Goal: Task Accomplishment & Management: Manage account settings

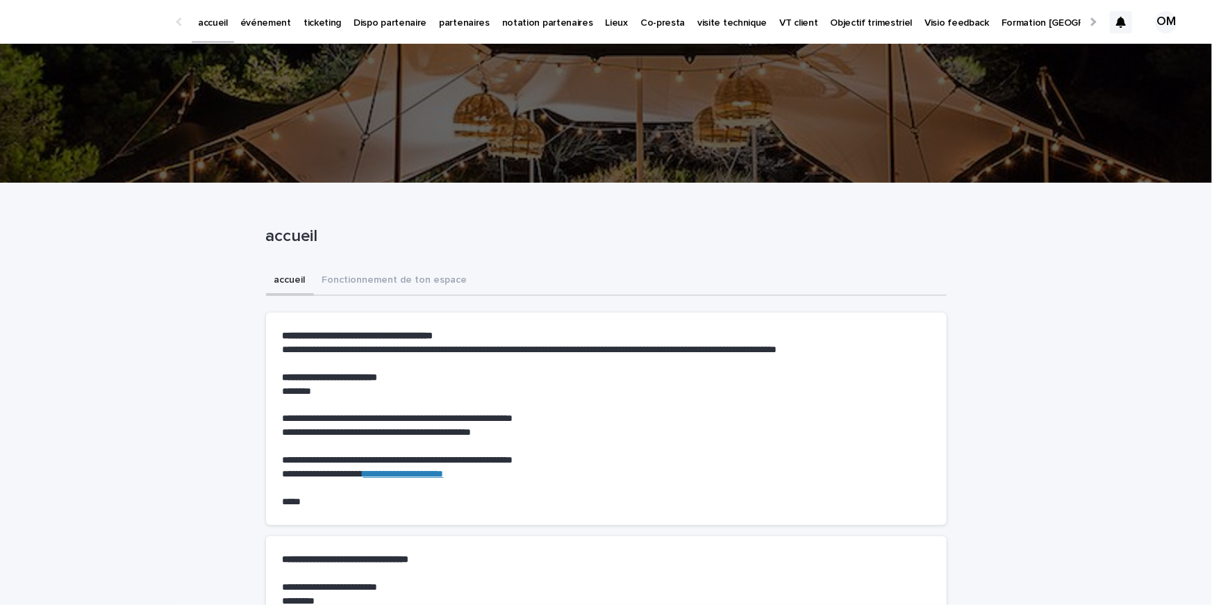
click at [272, 17] on p "événement" at bounding box center [265, 14] width 51 height 29
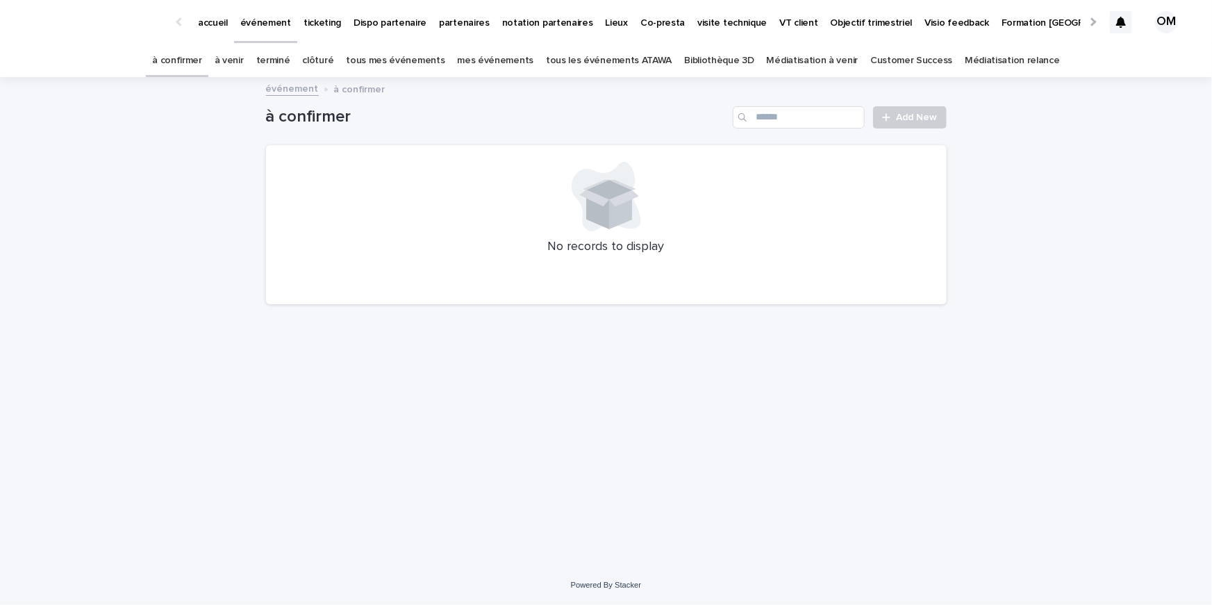
click at [244, 59] on link "à venir" at bounding box center [229, 60] width 29 height 33
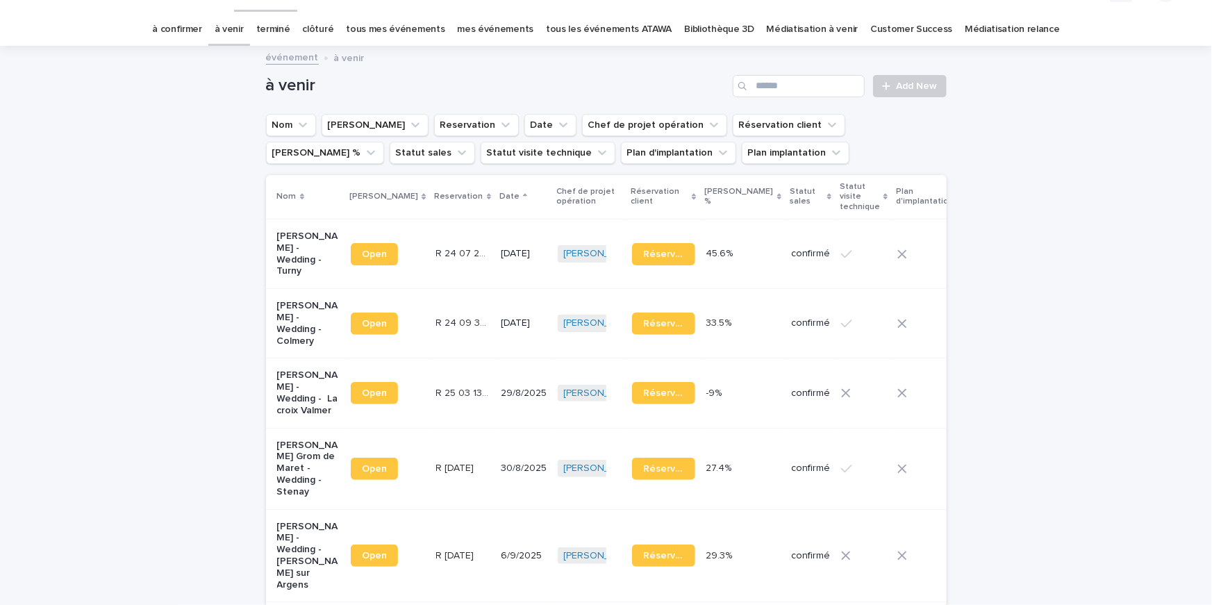
scroll to position [35, 0]
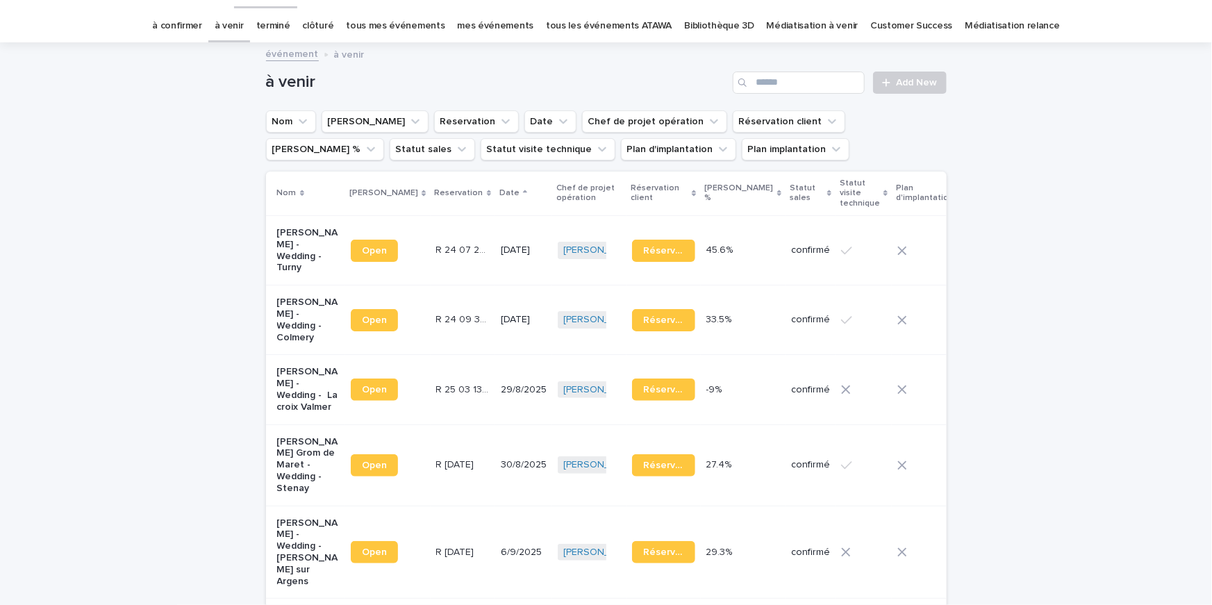
click at [501, 401] on div "29/8/2025" at bounding box center [524, 390] width 46 height 23
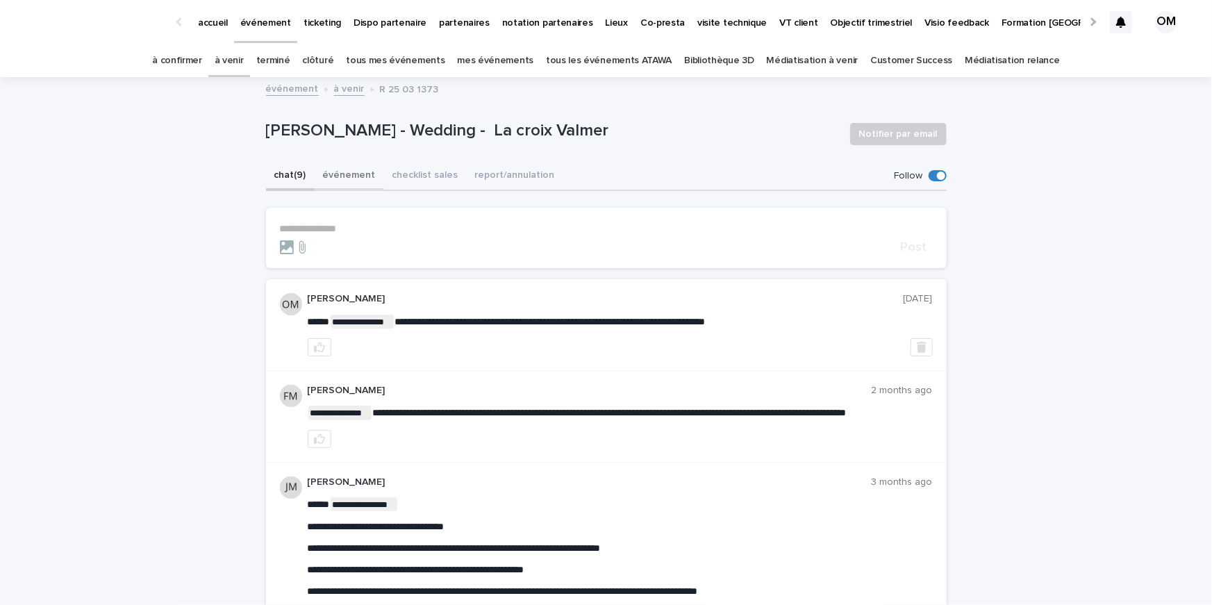
click at [352, 176] on button "événement" at bounding box center [349, 176] width 69 height 29
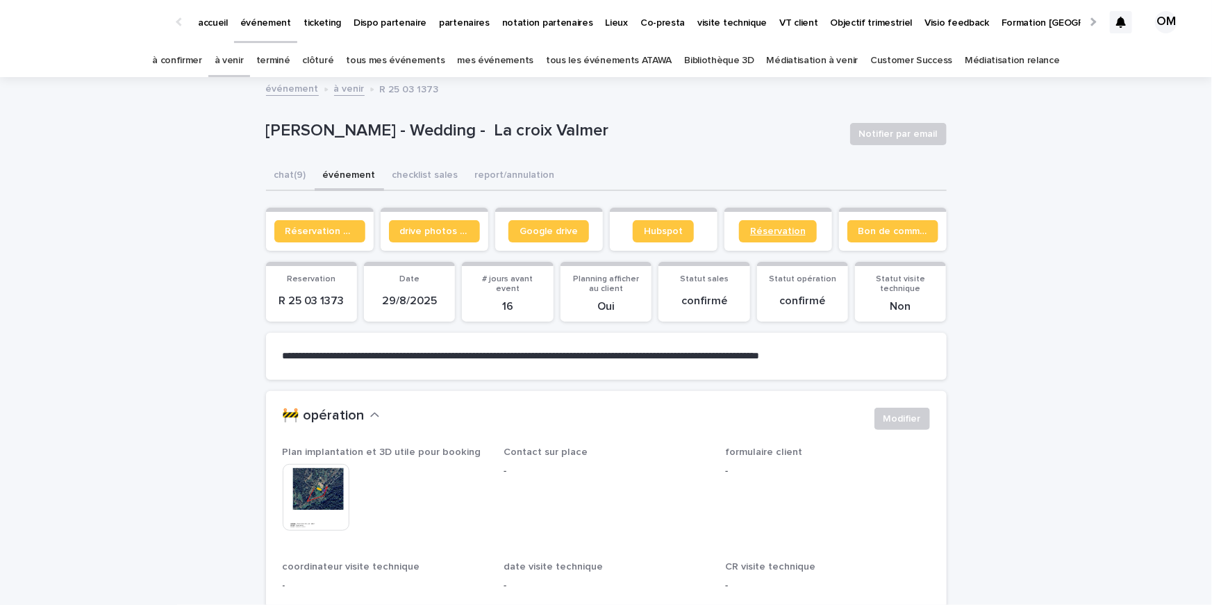
click at [765, 228] on span "Réservation" at bounding box center [778, 231] width 56 height 10
click at [563, 226] on span "Google drive" at bounding box center [549, 231] width 58 height 10
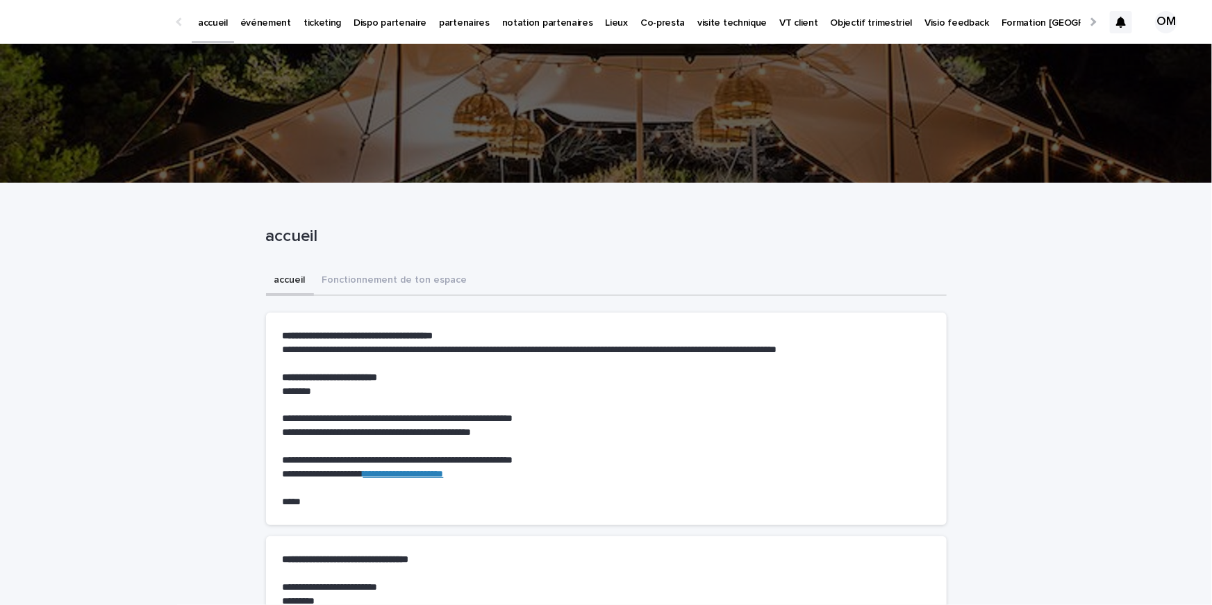
click at [248, 23] on p "événement" at bounding box center [265, 14] width 51 height 29
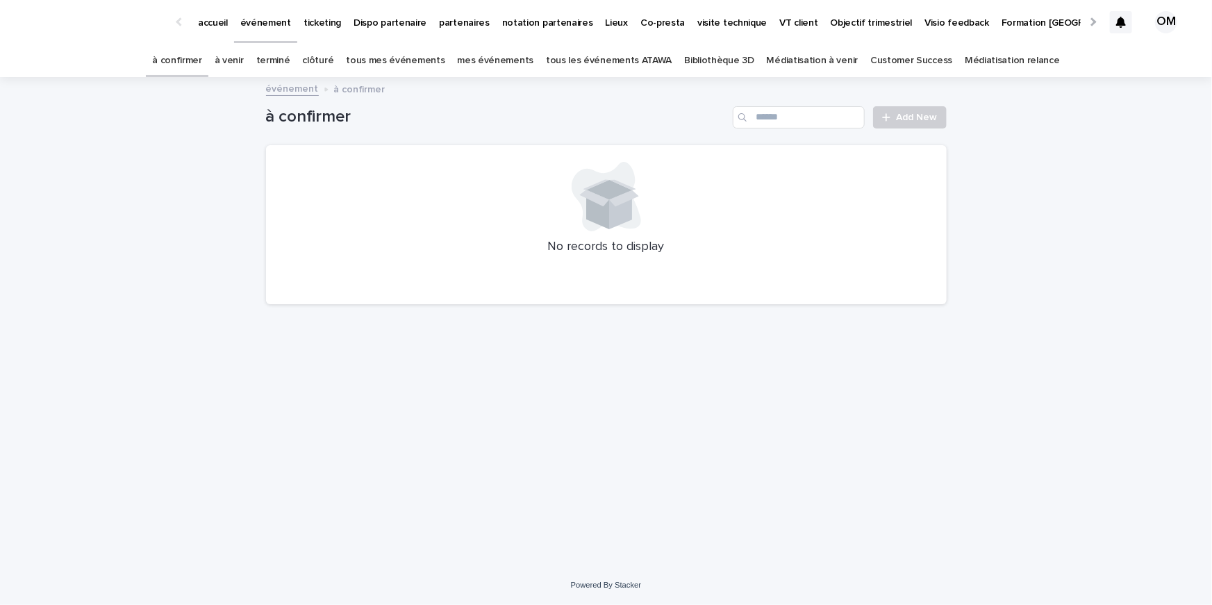
click at [244, 58] on link "à venir" at bounding box center [229, 60] width 29 height 33
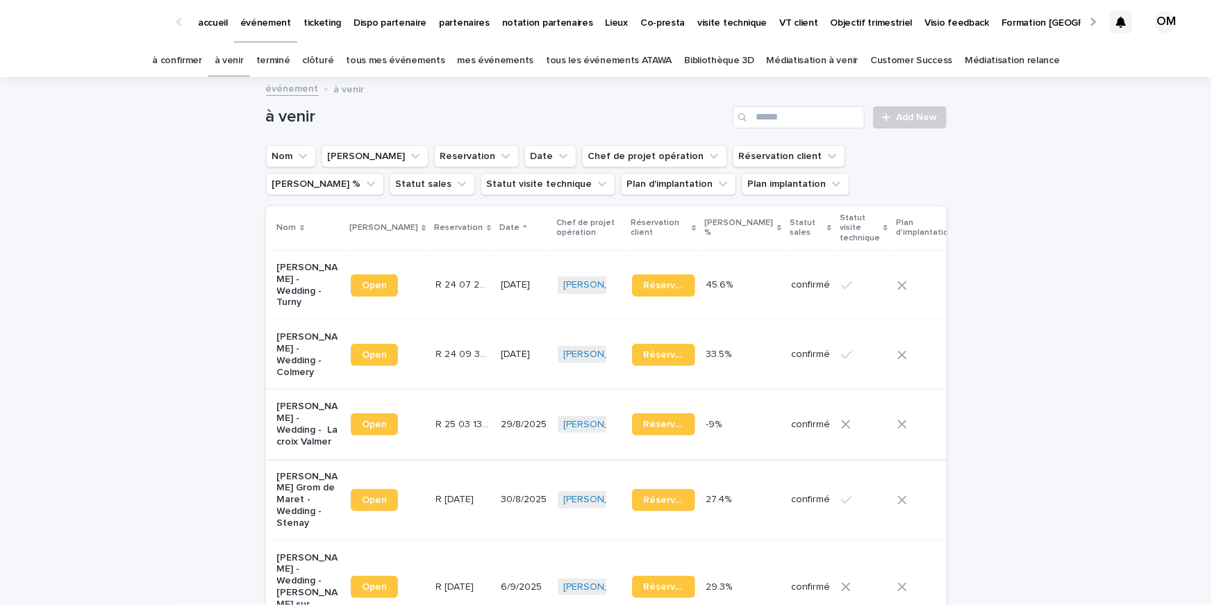
scroll to position [185, 0]
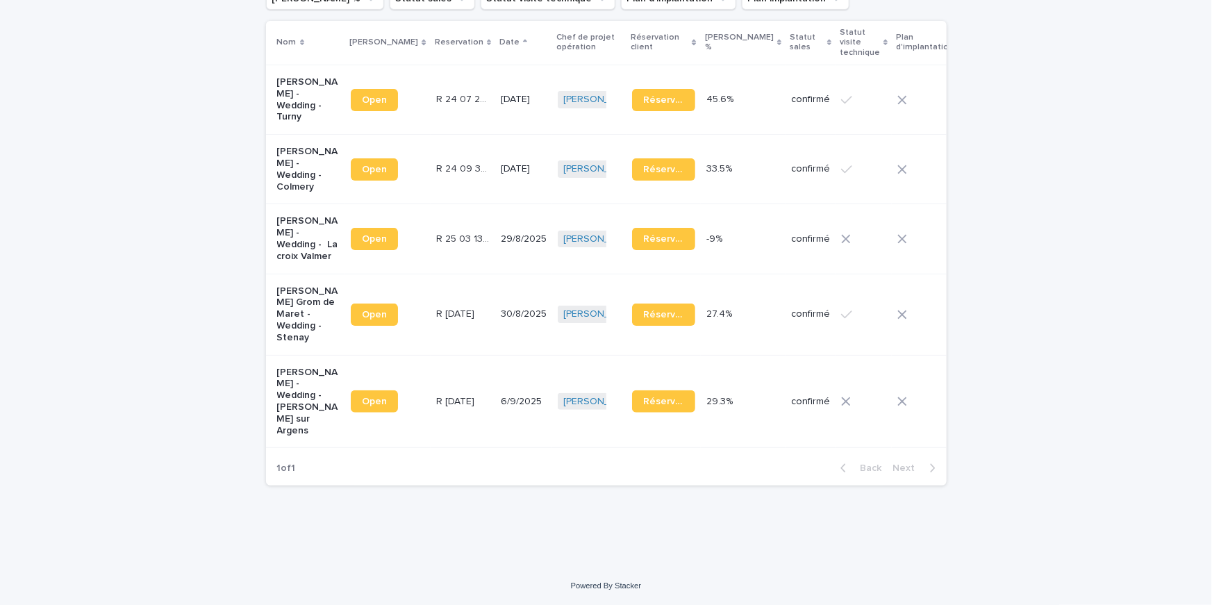
click at [299, 238] on p "Andre de Chalendar - Wedding - La croix Valmer" at bounding box center [308, 238] width 63 height 47
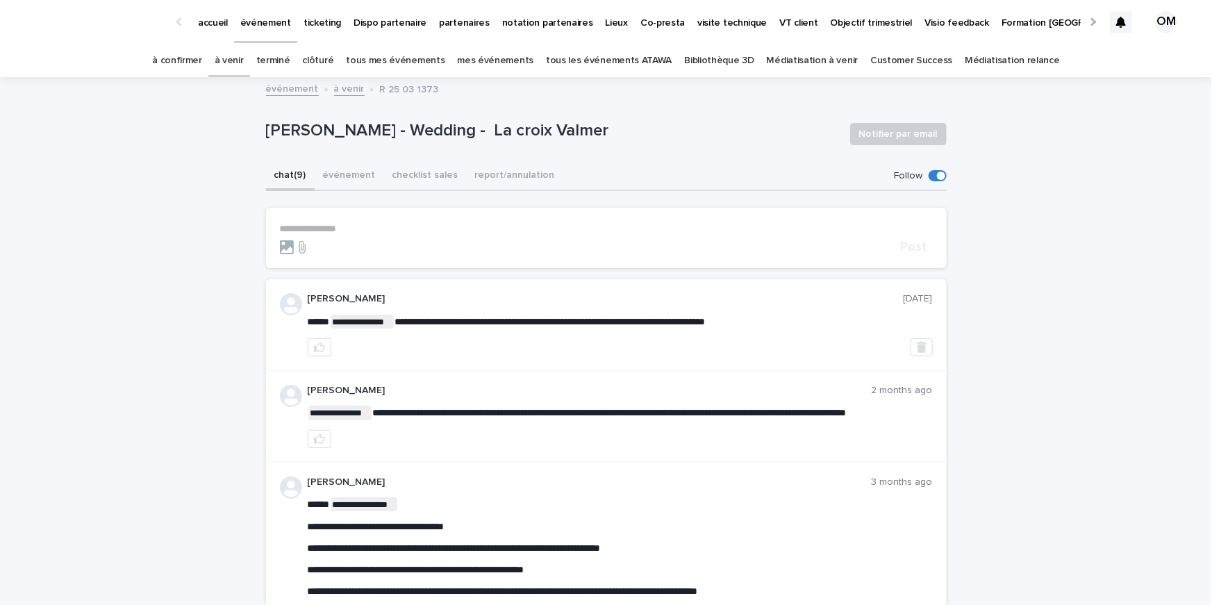
click at [313, 229] on p "**********" at bounding box center [606, 229] width 653 height 12
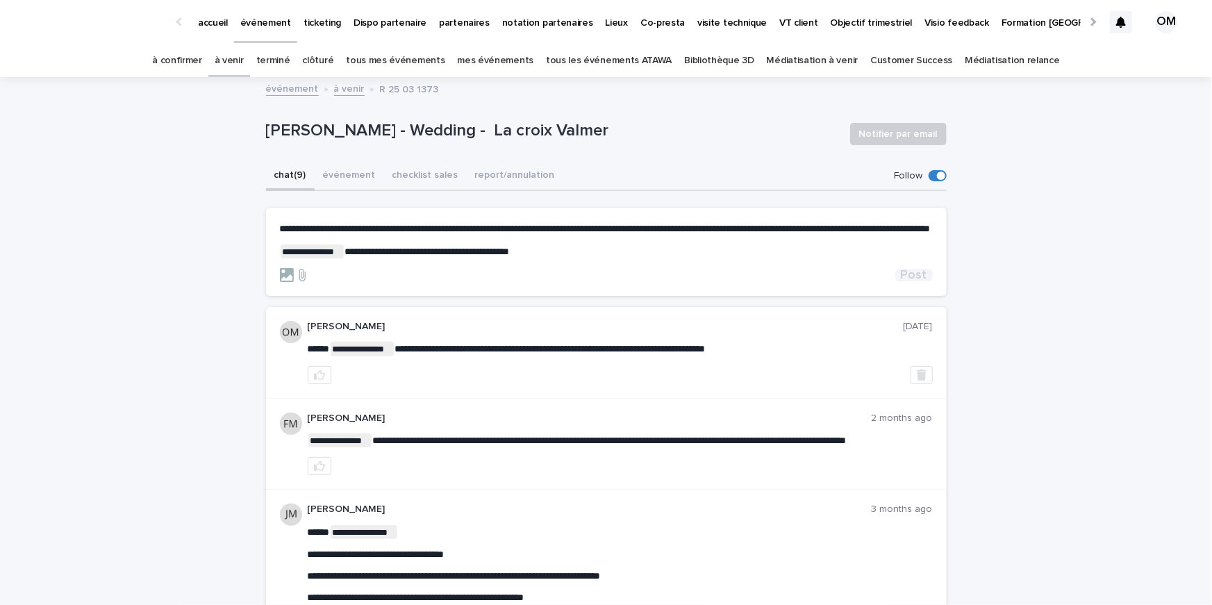
click at [918, 281] on span "Post" at bounding box center [914, 275] width 26 height 13
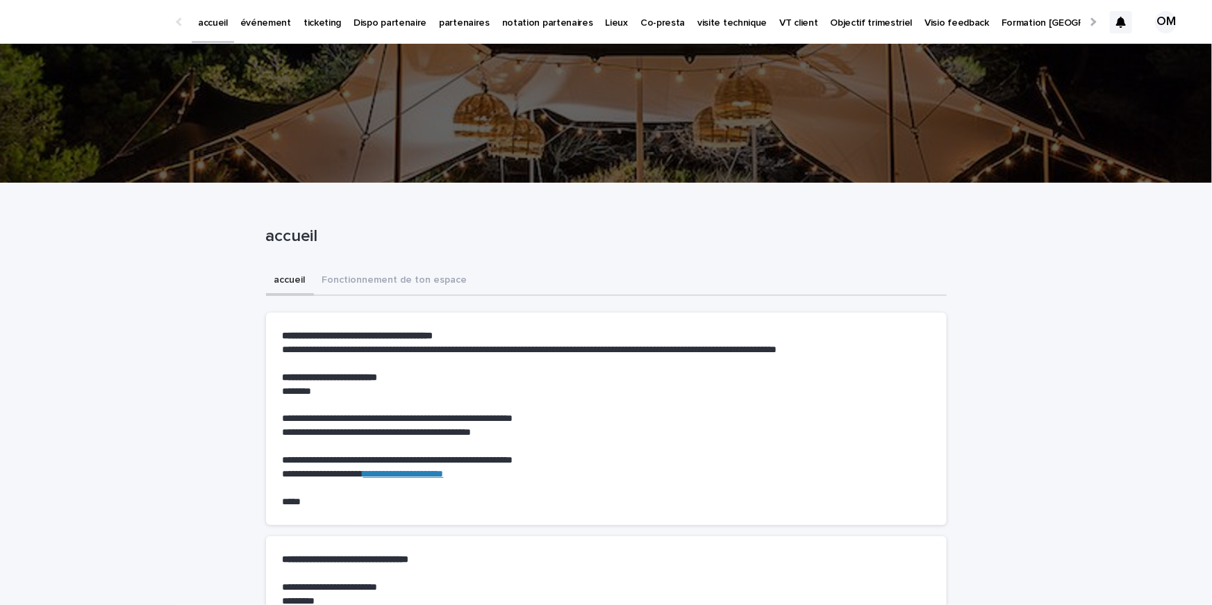
click at [1127, 19] on div at bounding box center [1121, 22] width 22 height 22
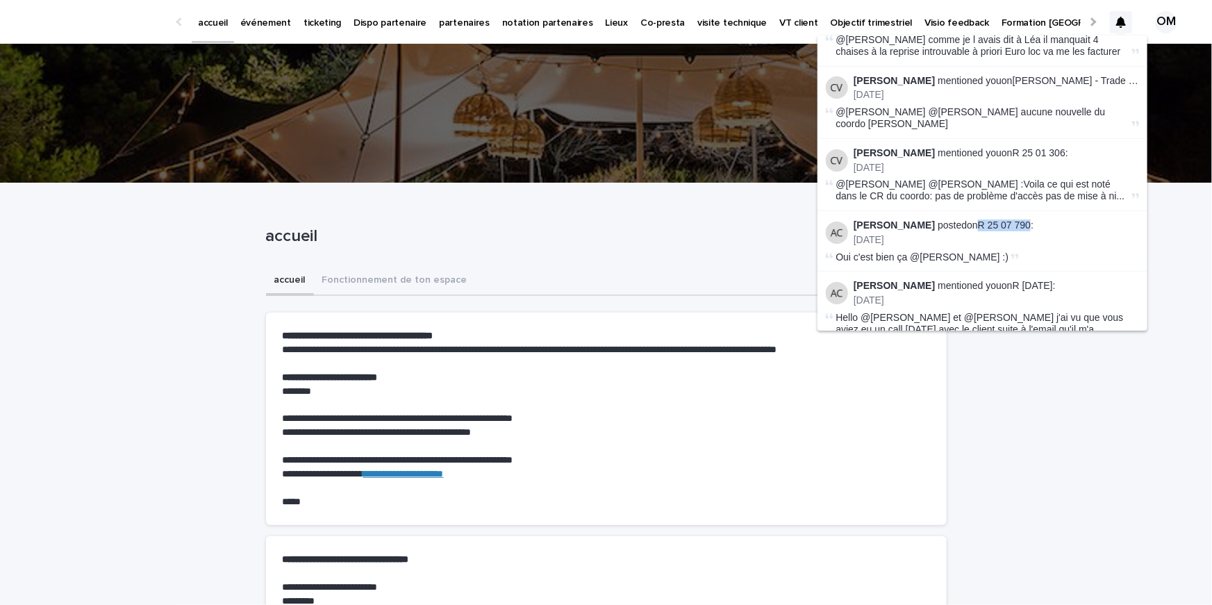
scroll to position [715, 0]
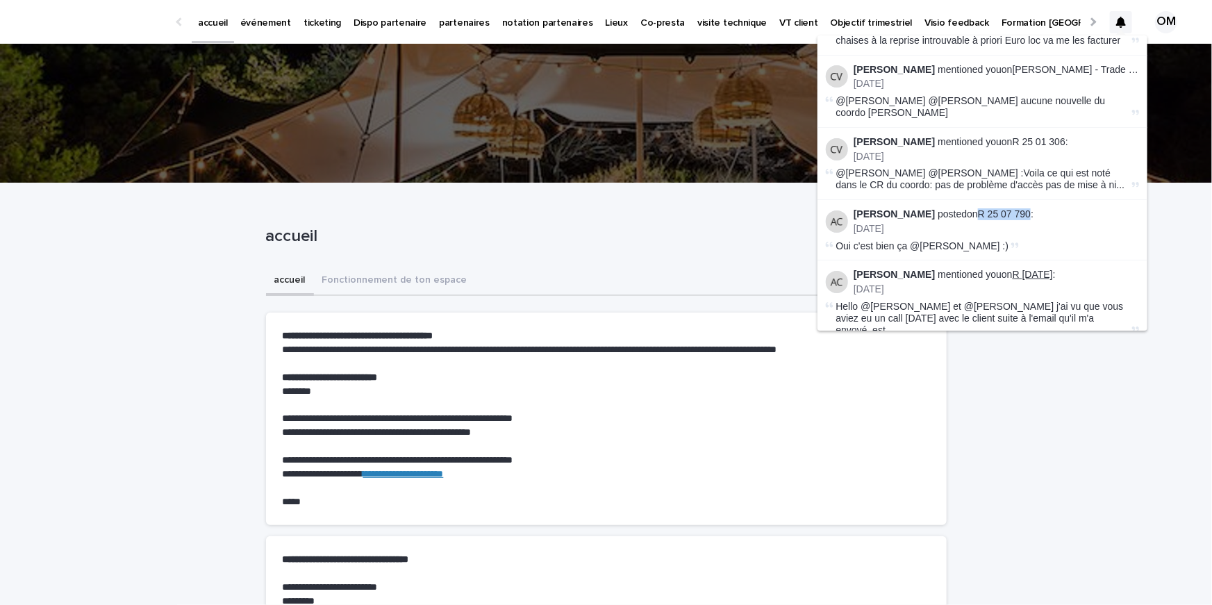
click at [1041, 269] on link "R 25 02 1975" at bounding box center [1033, 274] width 40 height 11
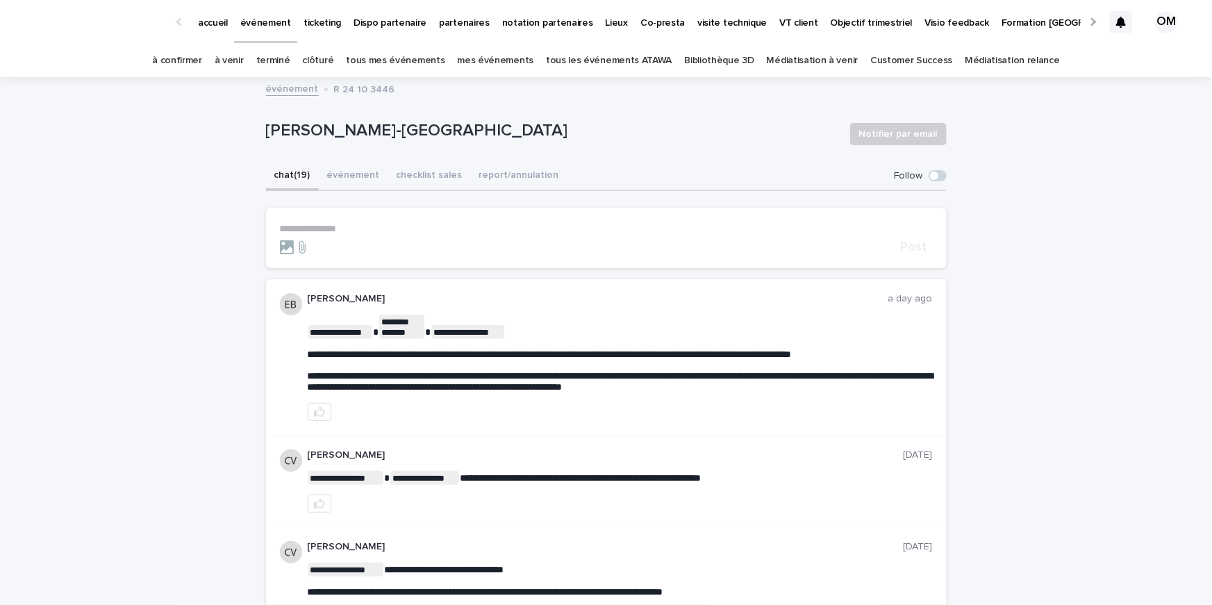
click at [300, 226] on p "**********" at bounding box center [606, 229] width 653 height 12
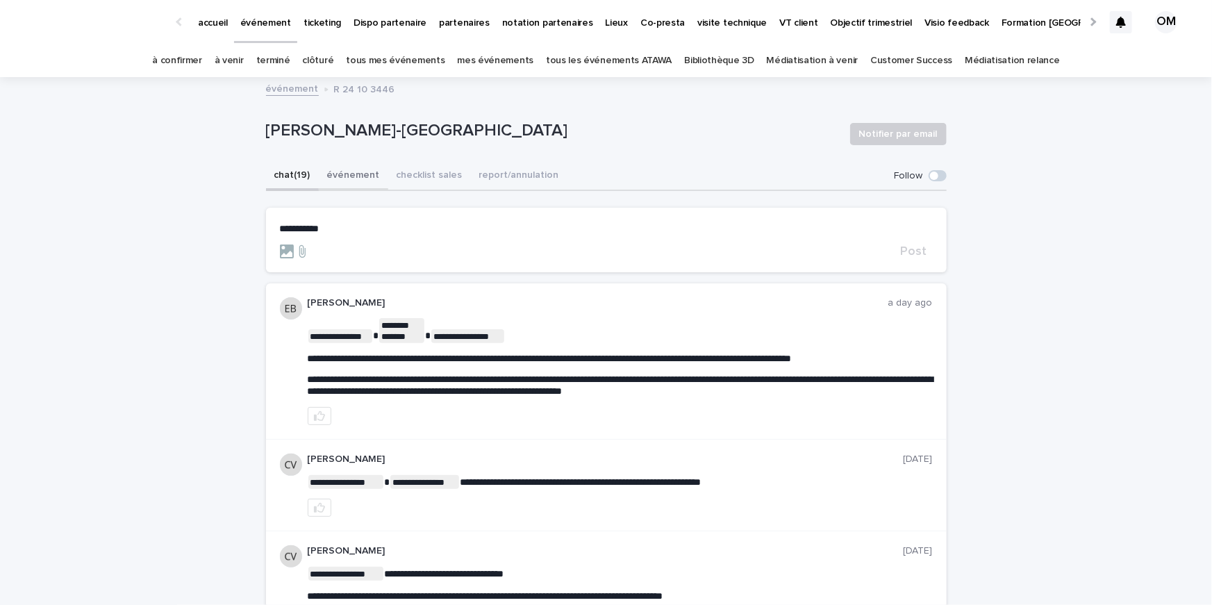
drag, startPoint x: 360, startPoint y: 172, endPoint x: 883, endPoint y: 190, distance: 522.7
click at [360, 172] on button "événement" at bounding box center [353, 176] width 69 height 29
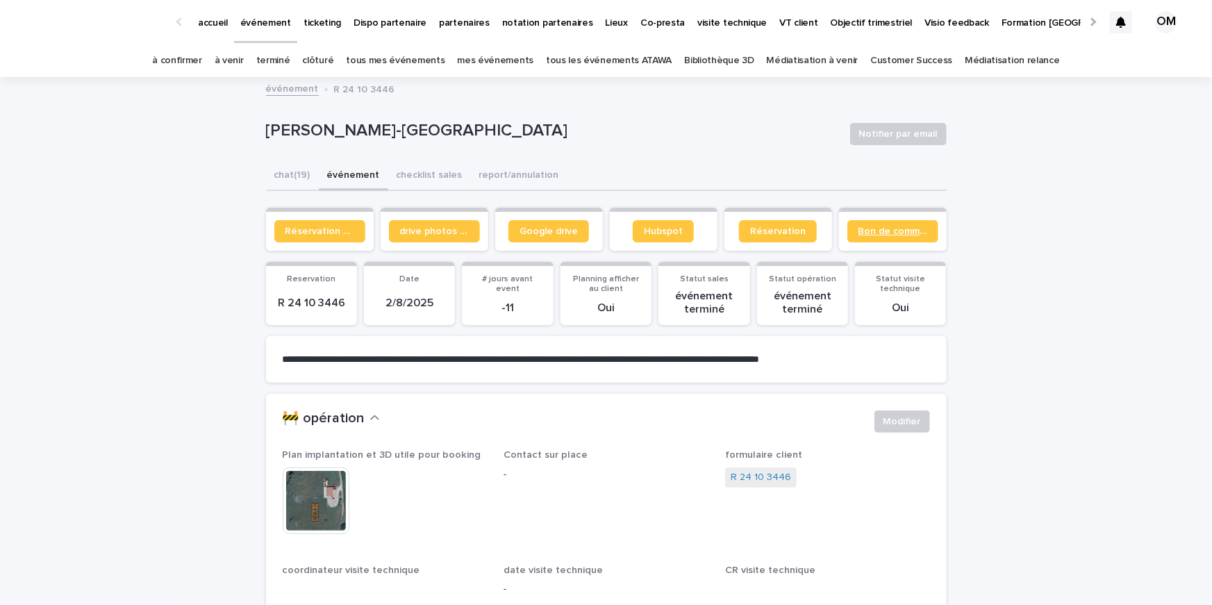
click at [900, 233] on span "Bon de commande" at bounding box center [893, 231] width 69 height 10
click at [293, 181] on button "chat (19)" at bounding box center [292, 176] width 53 height 29
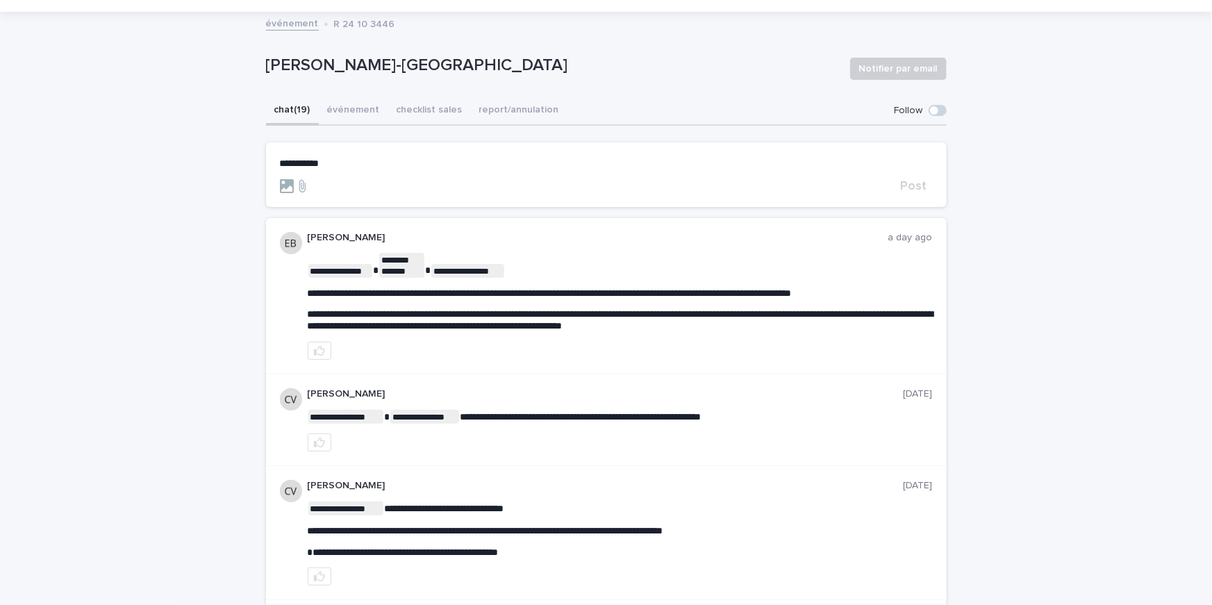
scroll to position [67, 0]
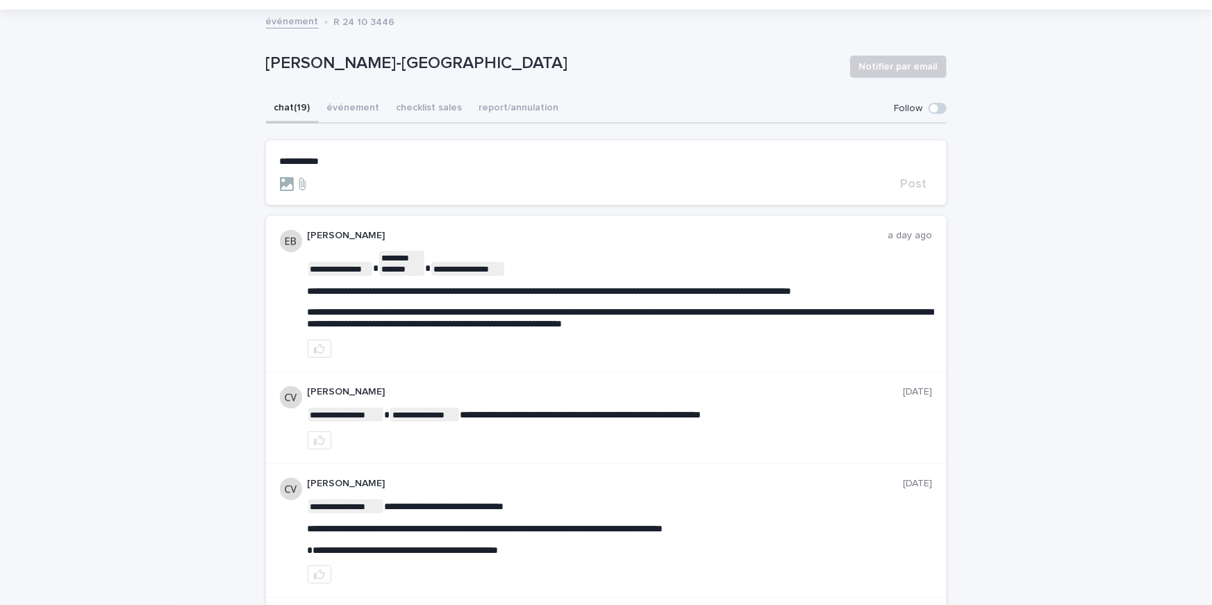
click at [351, 159] on p "**********" at bounding box center [606, 162] width 653 height 12
drag, startPoint x: 342, startPoint y: 190, endPoint x: 342, endPoint y: 202, distance: 12.5
click at [342, 202] on div "Estelle Caillac Estelle Prochasson Esteban Bolanos Estelle Bertrand" at bounding box center [367, 196] width 86 height 49
click at [342, 202] on span "Esteban Bolanos" at bounding box center [368, 202] width 78 height 10
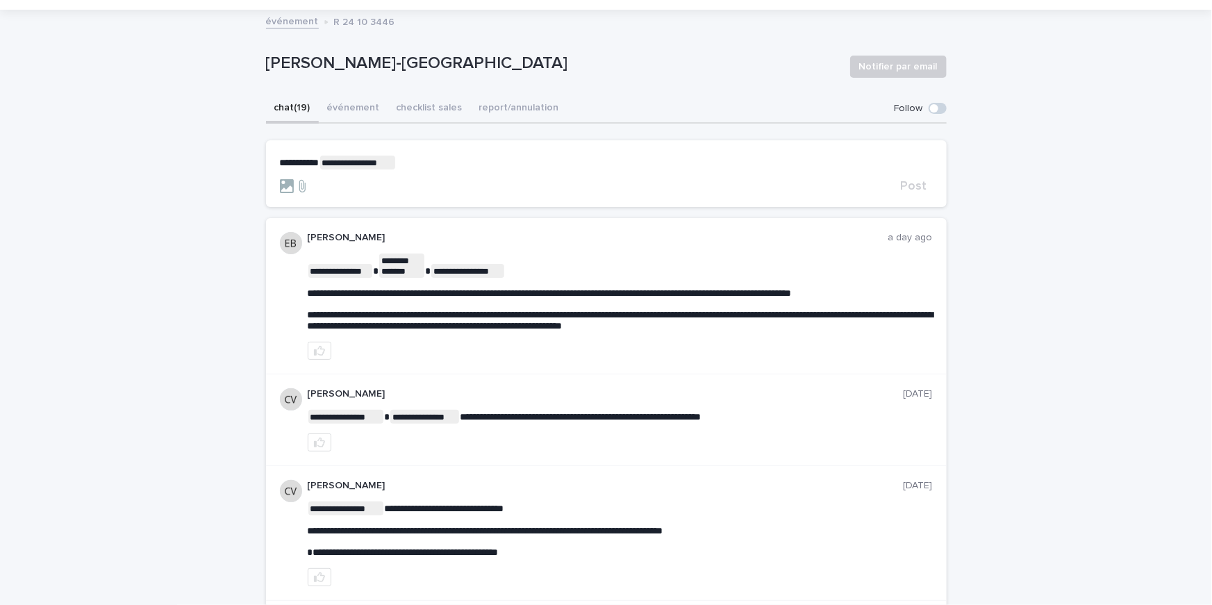
click at [281, 160] on span "**********" at bounding box center [300, 163] width 40 height 10
click at [925, 187] on span "Post" at bounding box center [914, 186] width 26 height 13
click at [329, 357] on button "button" at bounding box center [320, 351] width 24 height 18
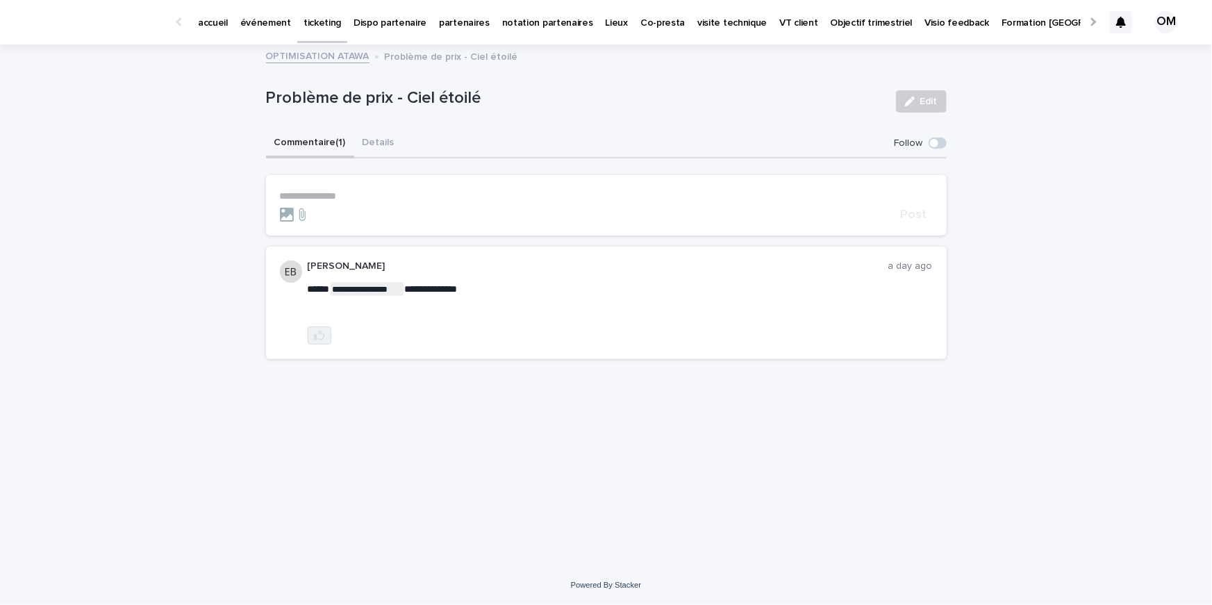
click at [321, 342] on button "button" at bounding box center [320, 335] width 24 height 18
click at [371, 141] on button "Details" at bounding box center [378, 143] width 49 height 29
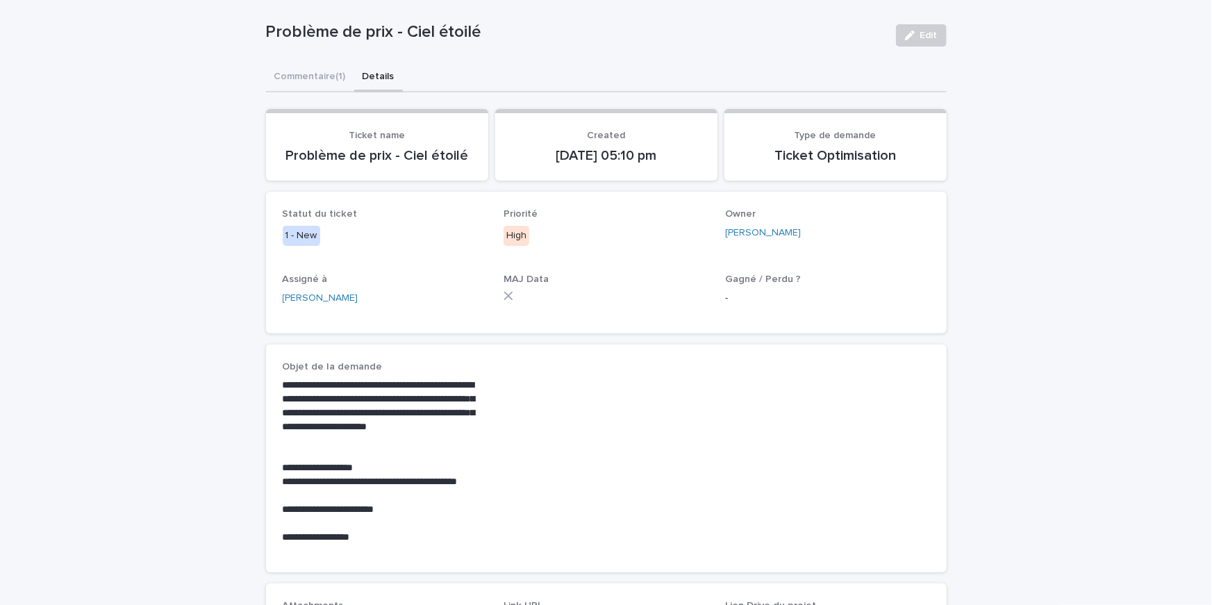
scroll to position [67, 0]
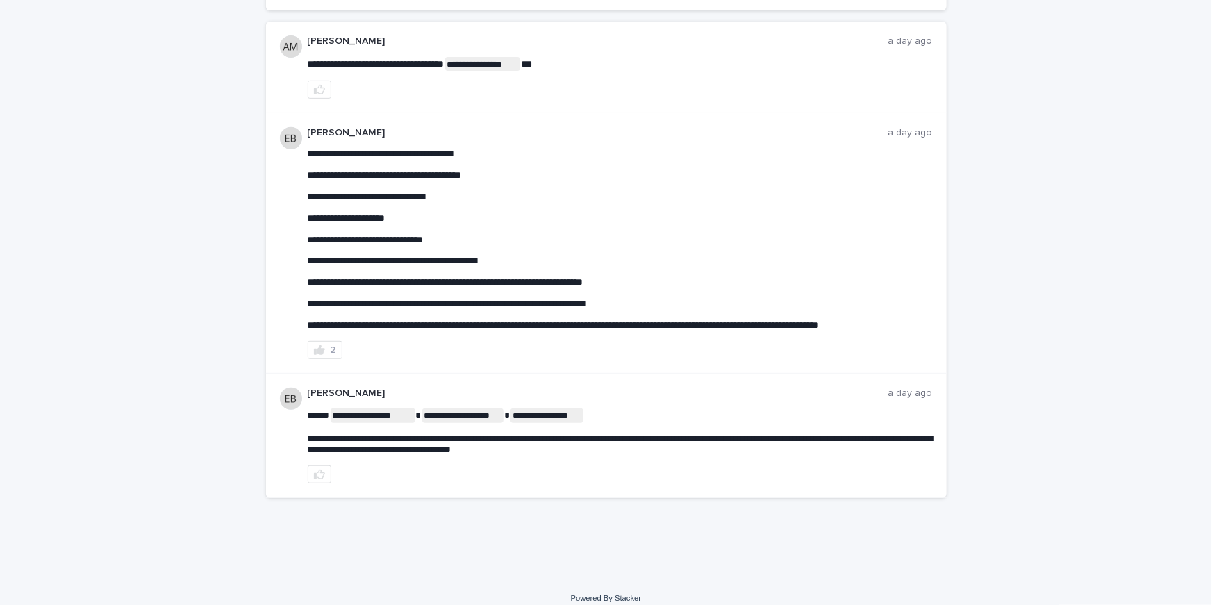
scroll to position [270, 0]
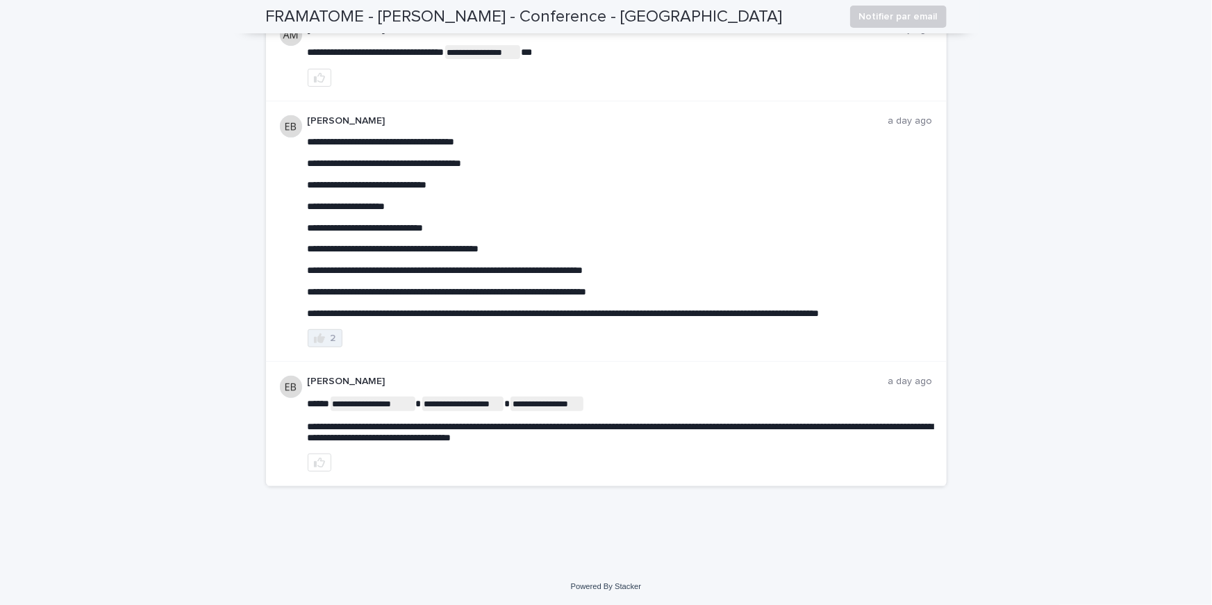
click at [329, 334] on button "2" at bounding box center [325, 338] width 35 height 18
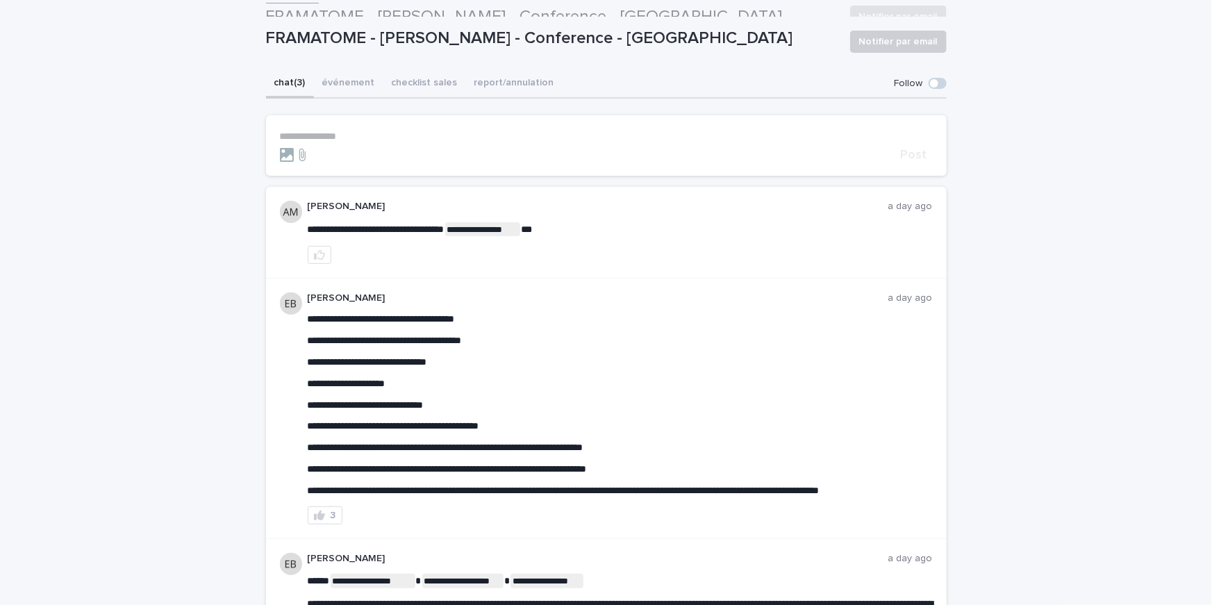
scroll to position [77, 0]
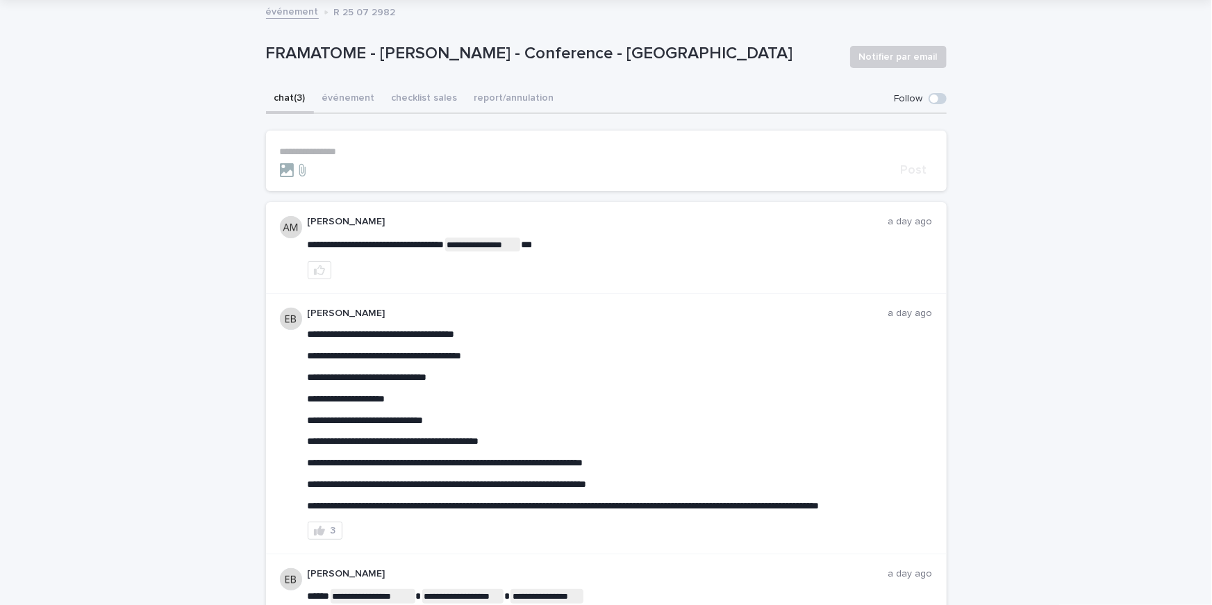
click at [936, 100] on span at bounding box center [934, 98] width 8 height 8
click at [936, 100] on span at bounding box center [938, 98] width 18 height 11
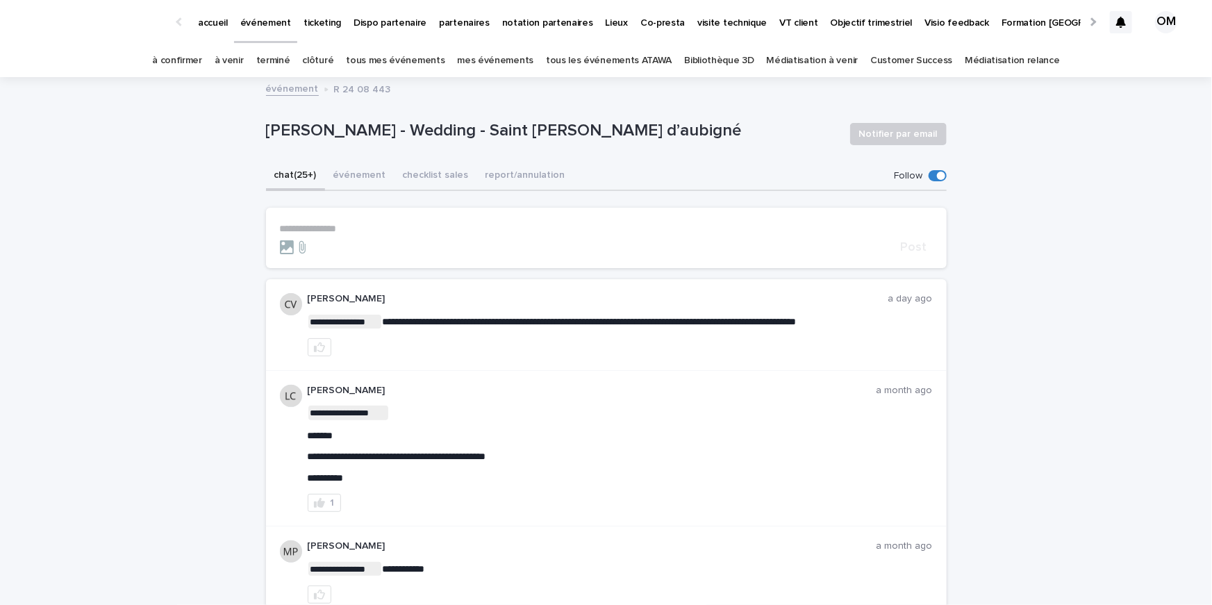
click at [362, 231] on p "**********" at bounding box center [606, 229] width 653 height 12
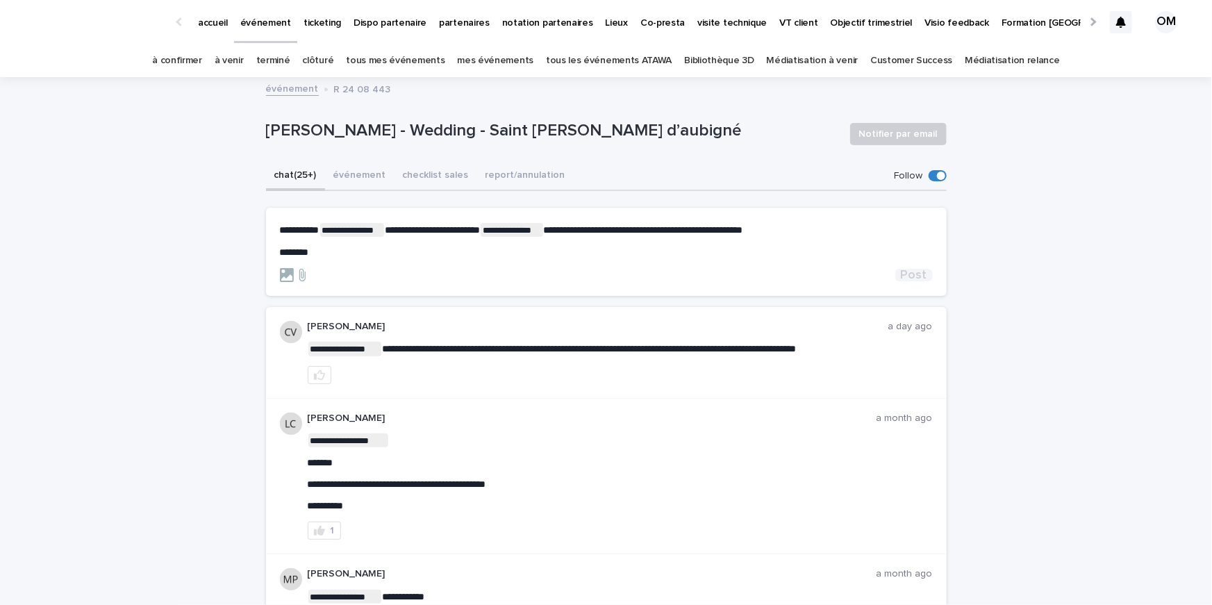
click at [911, 273] on span "Post" at bounding box center [914, 275] width 26 height 13
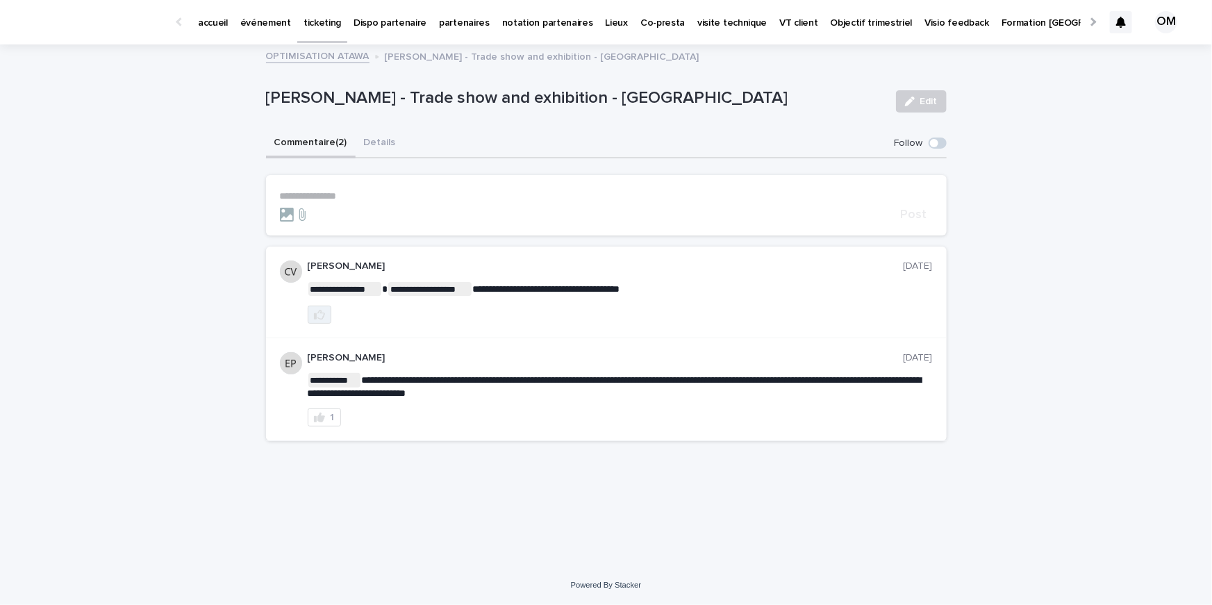
click at [326, 320] on button "button" at bounding box center [320, 315] width 24 height 18
click at [422, 197] on p "**********" at bounding box center [606, 196] width 653 height 12
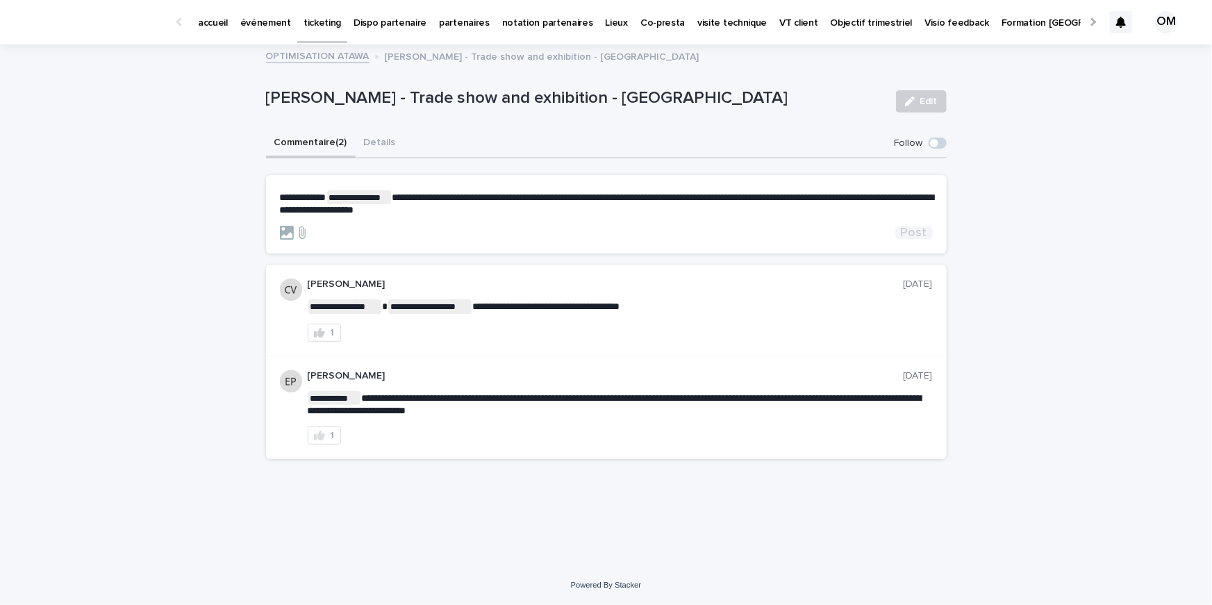
click at [911, 231] on span "Post" at bounding box center [914, 232] width 26 height 13
